Goal: Find specific page/section: Find specific page/section

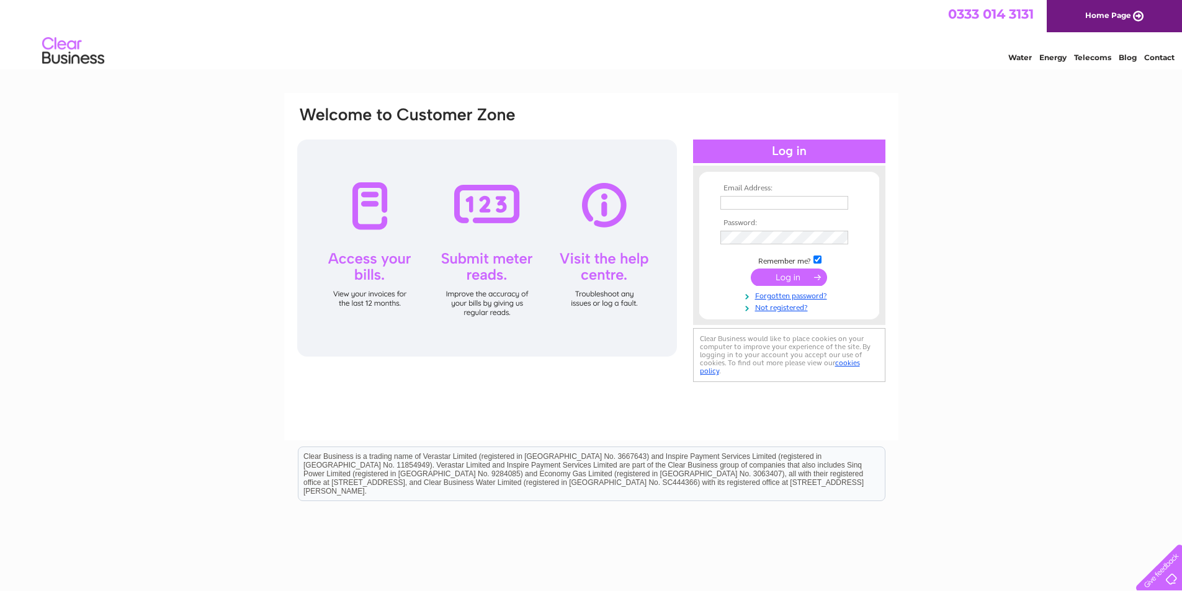
click at [796, 201] on input "text" at bounding box center [784, 203] width 128 height 14
type input "paulinediack81@hotmail.co.uk"
click at [751, 270] on input "submit" at bounding box center [789, 278] width 76 height 17
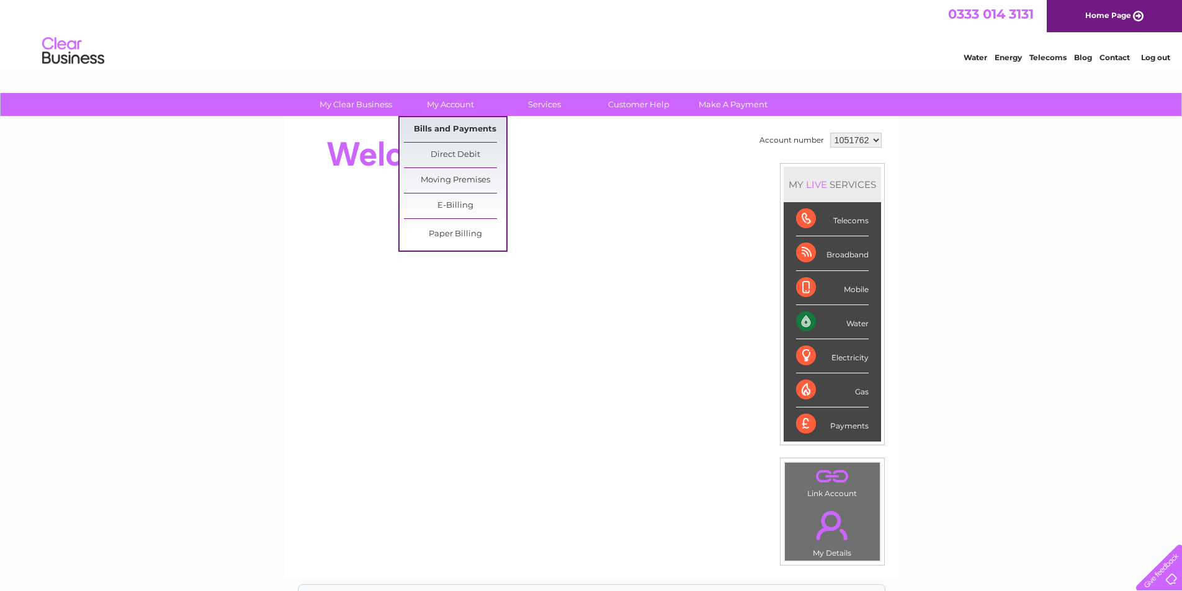
click at [459, 125] on link "Bills and Payments" at bounding box center [455, 129] width 102 height 25
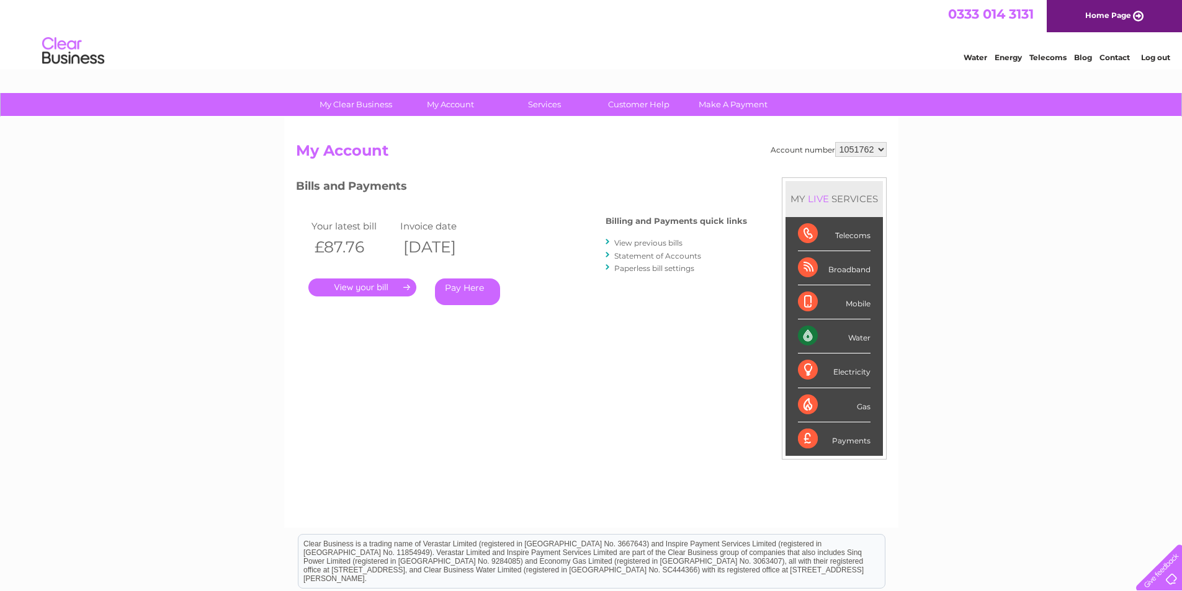
click at [392, 285] on link "." at bounding box center [362, 288] width 108 height 18
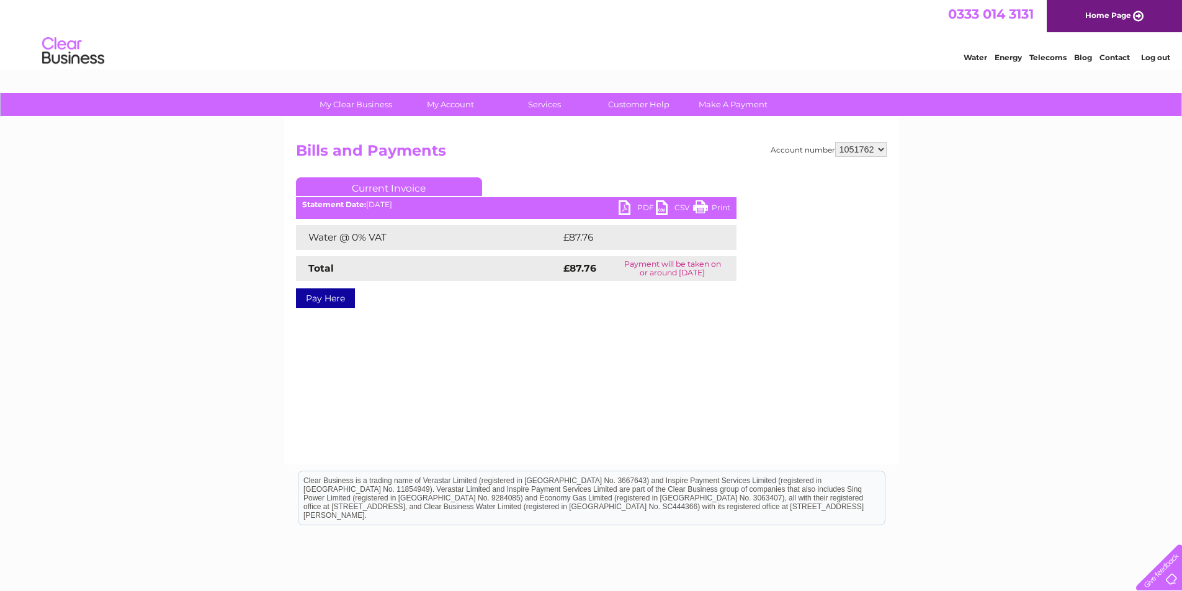
click at [629, 207] on link "PDF" at bounding box center [637, 209] width 37 height 18
